Goal: Find specific fact: Find specific fact

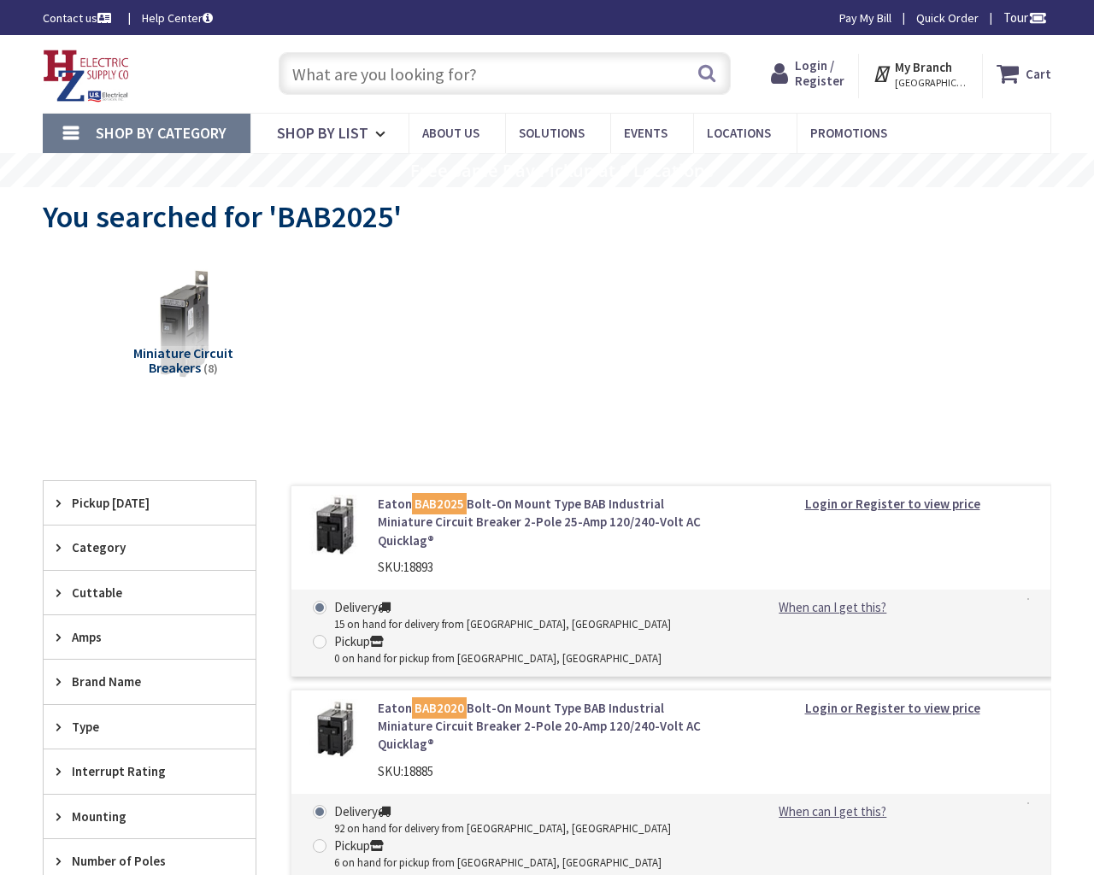
type input "Central Pk, [STREET_ADDRESS][PERSON_NAME]"
